Goal: Transaction & Acquisition: Purchase product/service

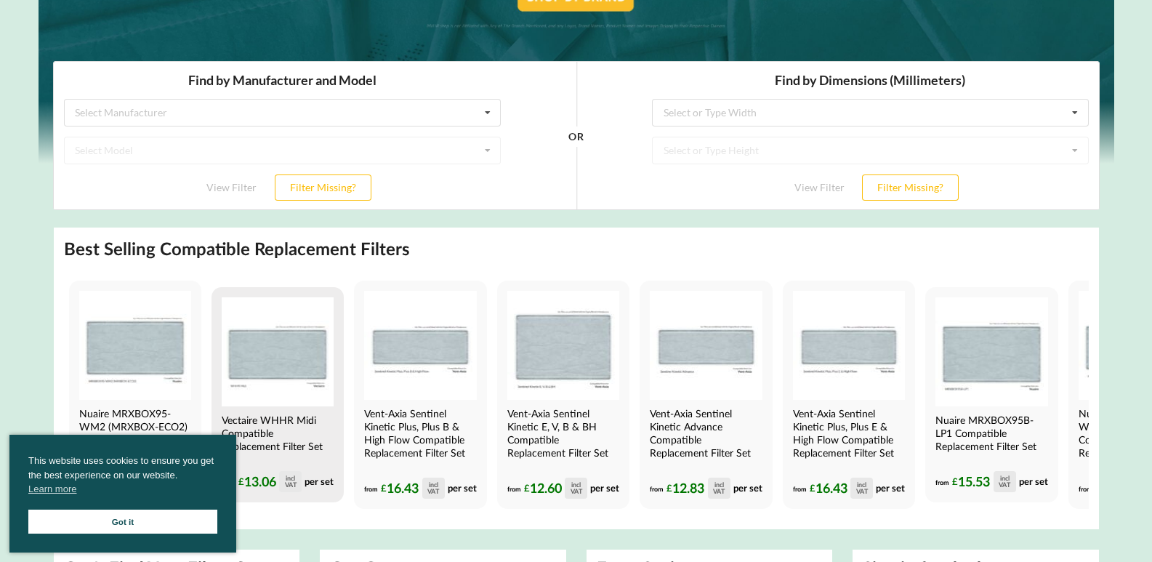
scroll to position [218, 0]
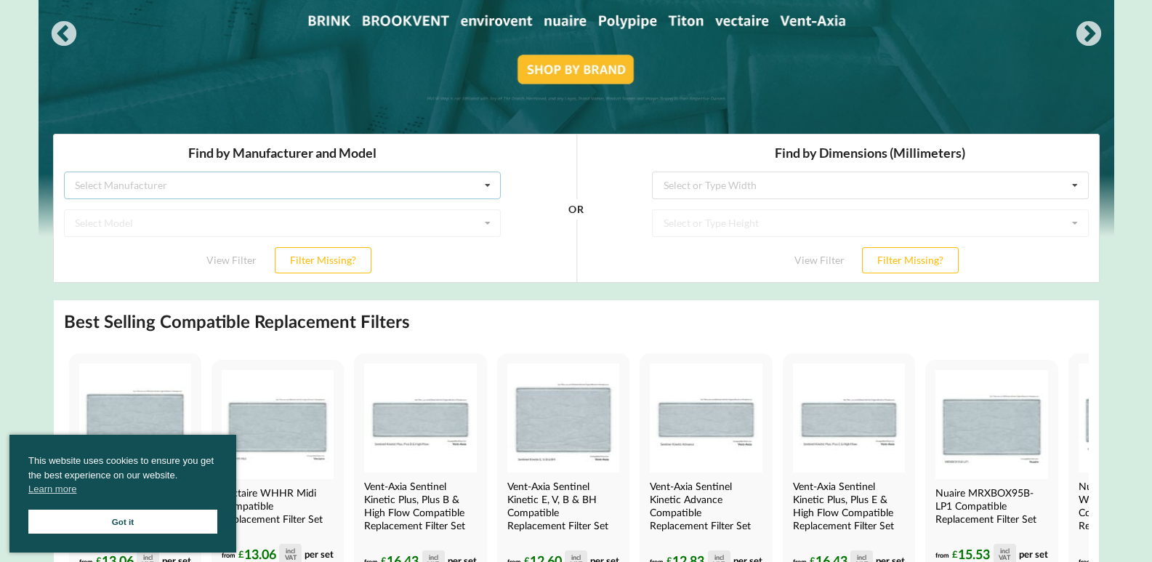
click at [486, 185] on icon at bounding box center [487, 185] width 22 height 27
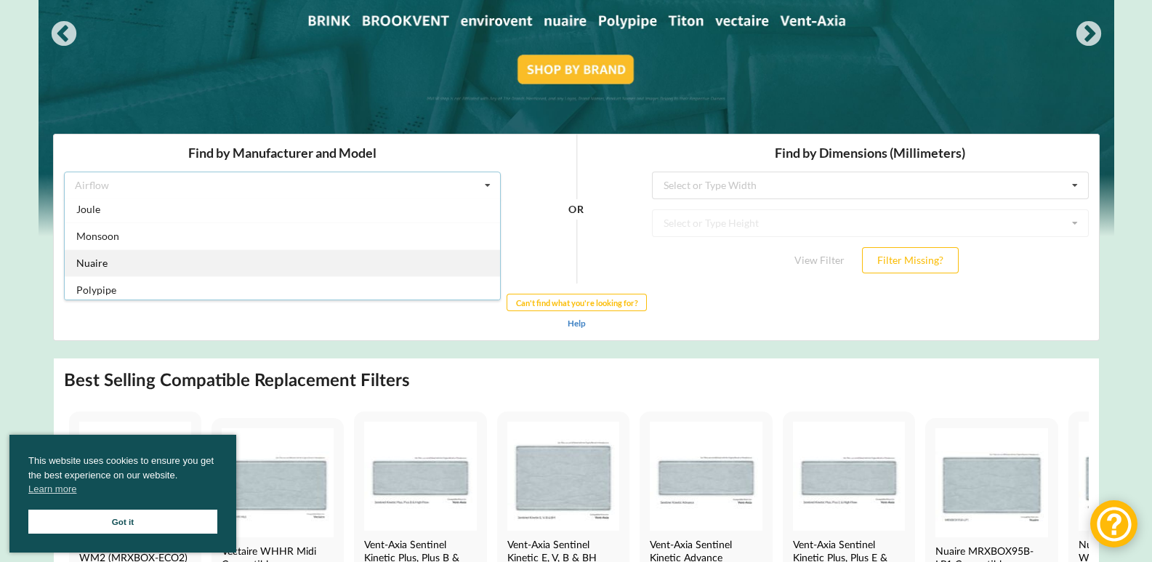
click at [305, 256] on div "Nuaire" at bounding box center [281, 262] width 435 height 27
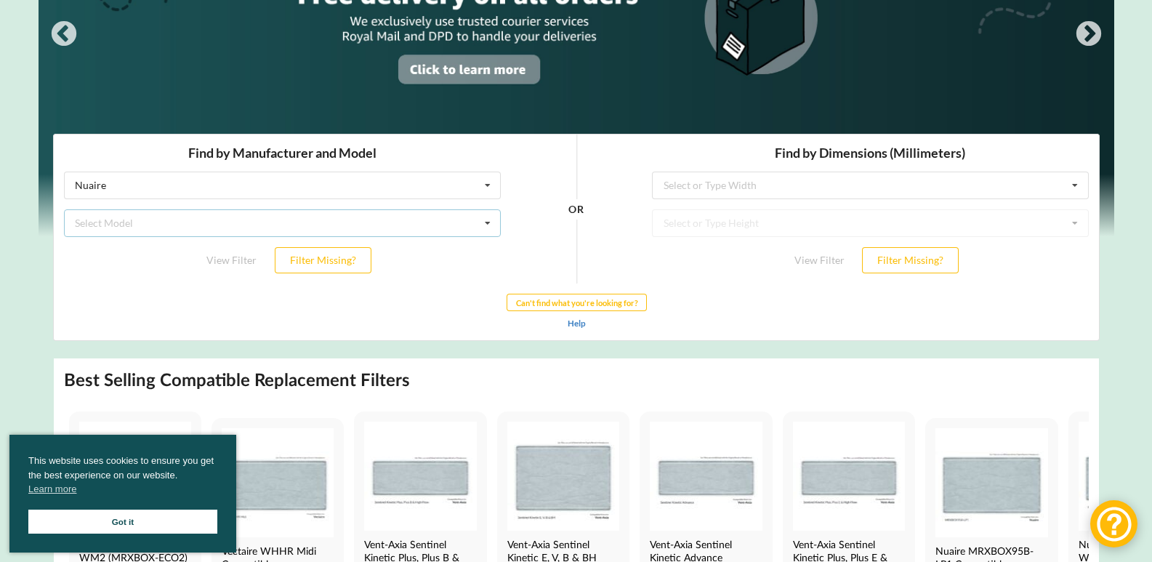
click at [486, 219] on icon at bounding box center [487, 222] width 22 height 27
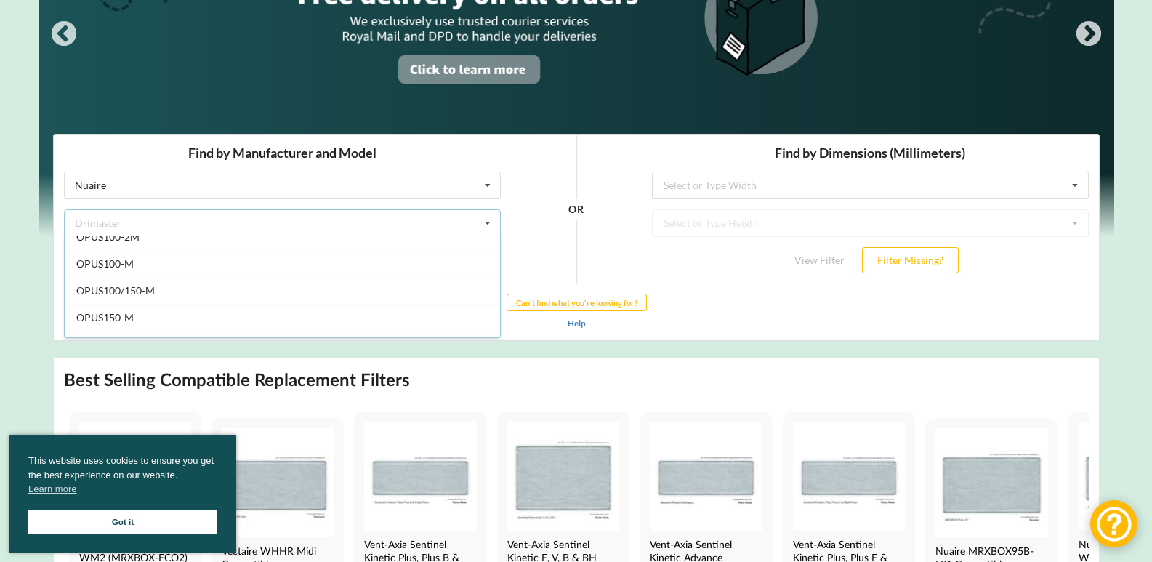
scroll to position [1090, 0]
click at [536, 254] on div "OR" at bounding box center [575, 208] width 131 height 149
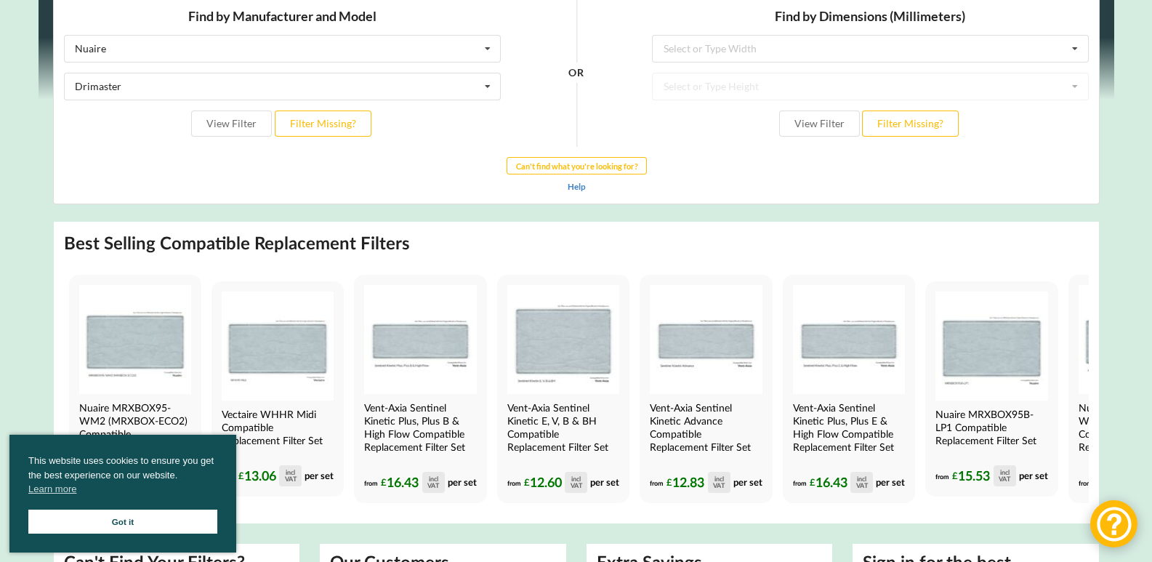
scroll to position [363, 0]
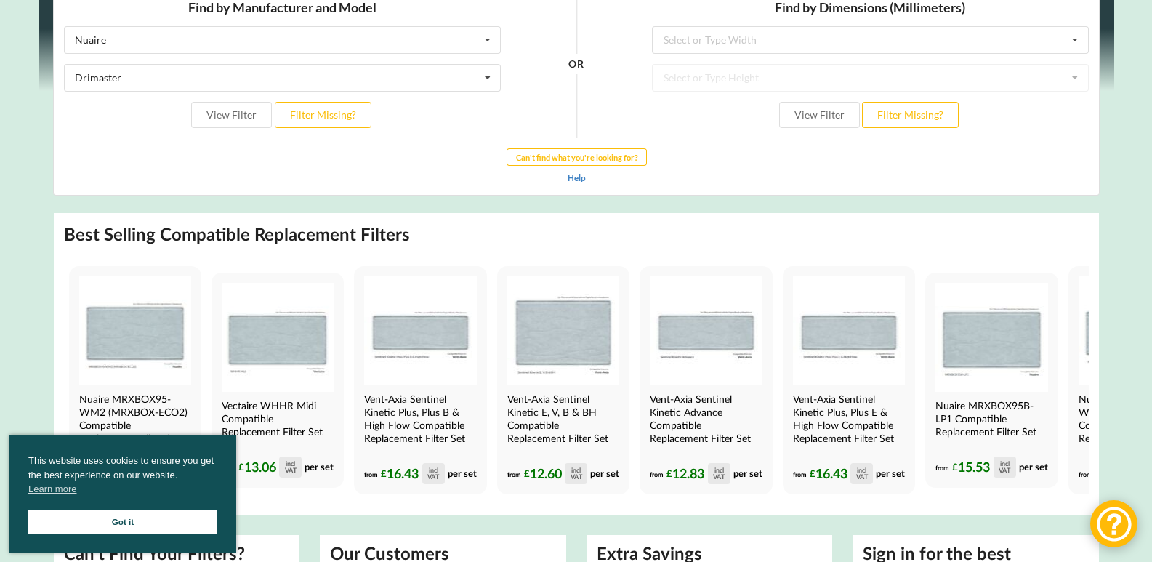
click at [132, 518] on link "Got it" at bounding box center [122, 522] width 189 height 24
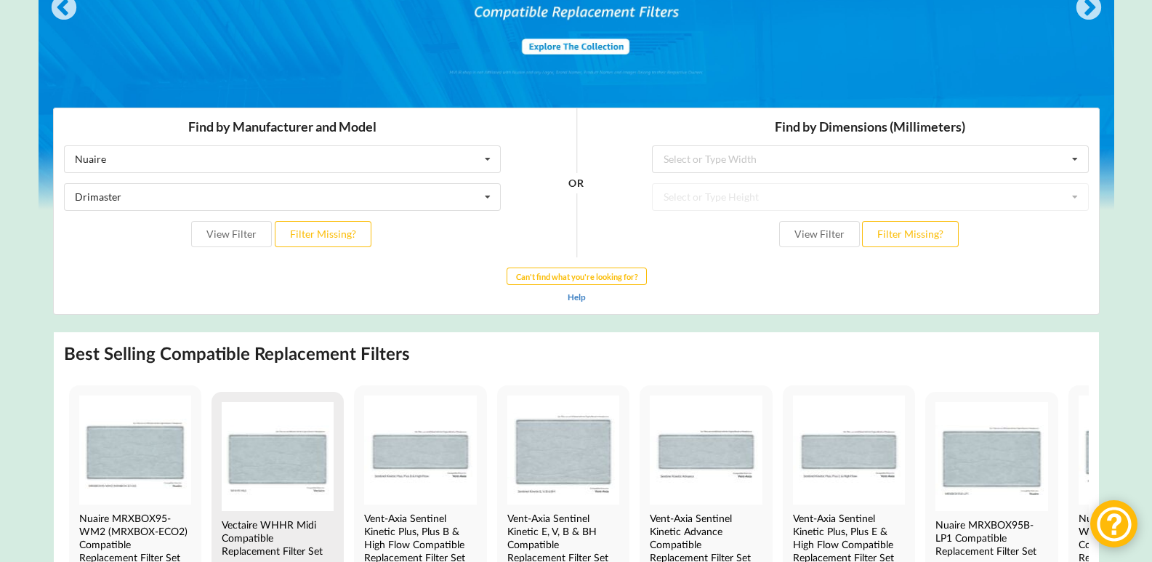
scroll to position [218, 0]
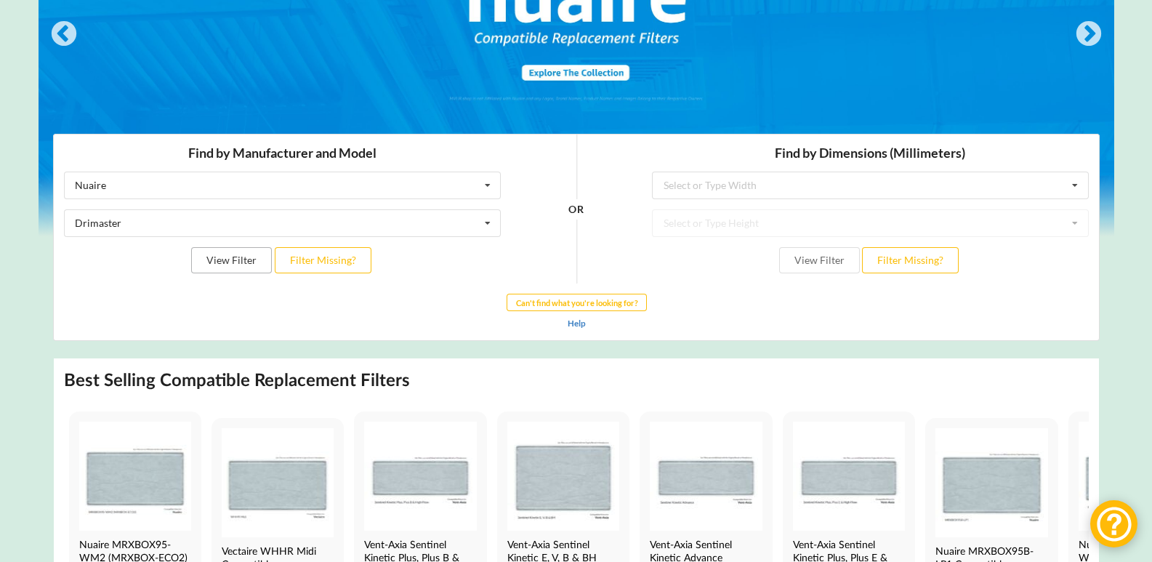
click at [233, 262] on button "View Filter" at bounding box center [230, 259] width 81 height 26
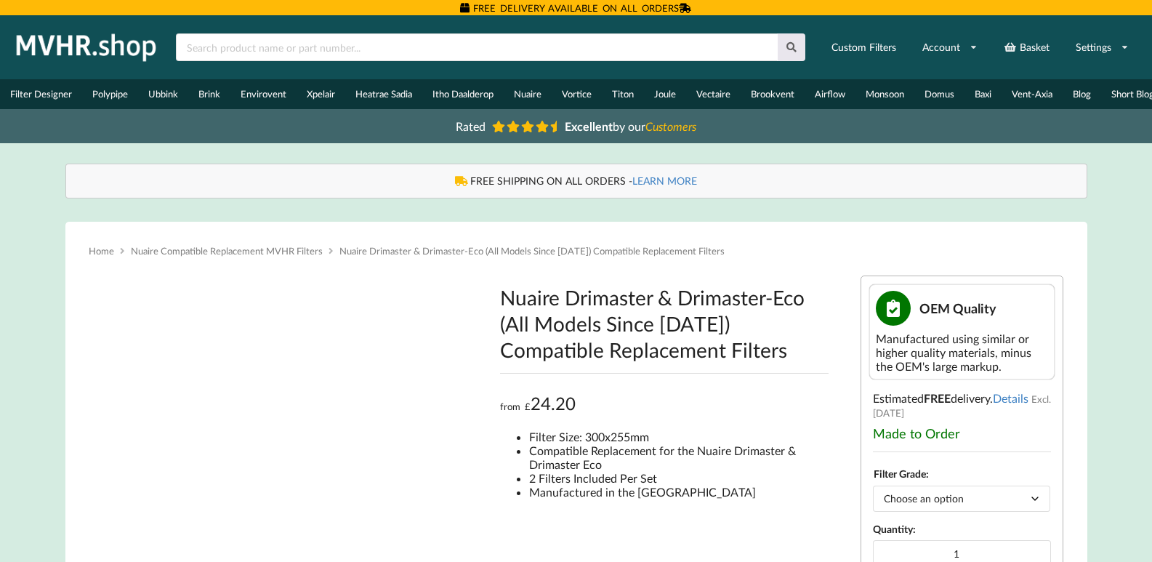
type input "**********"
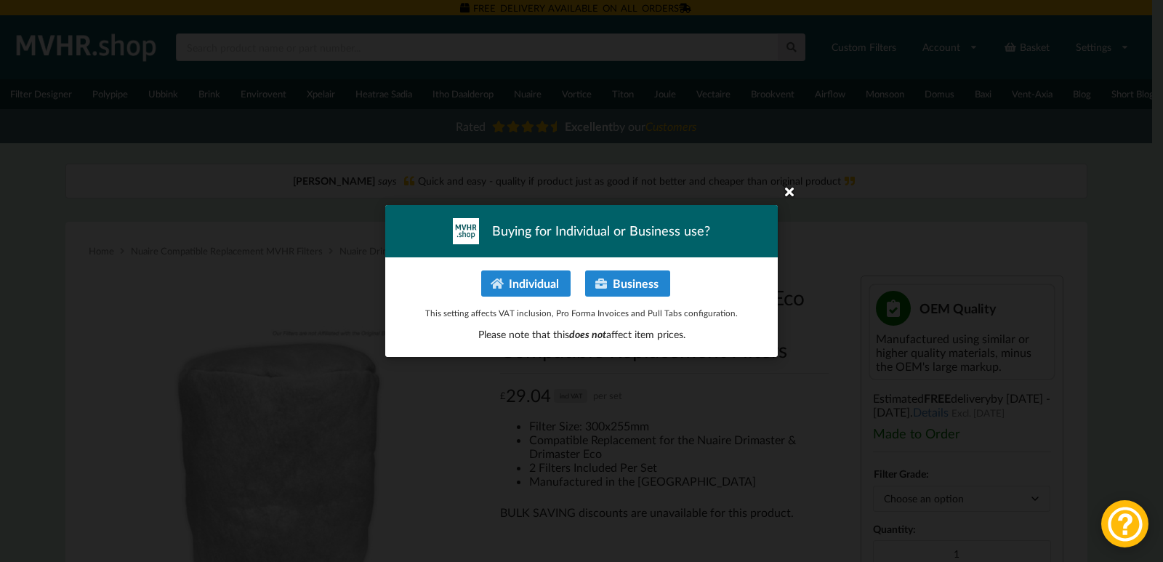
click at [792, 192] on icon at bounding box center [789, 191] width 23 height 23
